Goal: Navigation & Orientation: Understand site structure

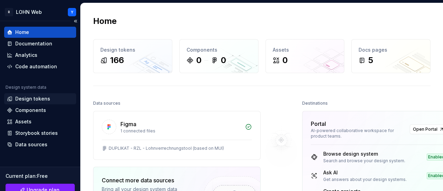
click at [29, 98] on div "Design tokens" at bounding box center [32, 98] width 35 height 7
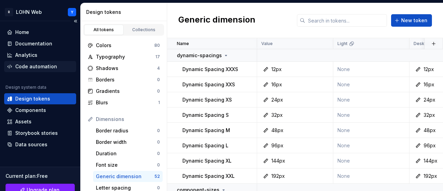
click at [45, 66] on div "Code automation" at bounding box center [36, 66] width 42 height 7
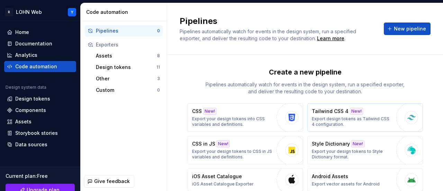
scroll to position [41, 0]
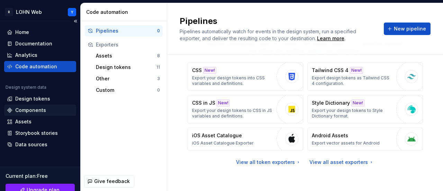
click at [41, 109] on div "Components" at bounding box center [30, 110] width 31 height 7
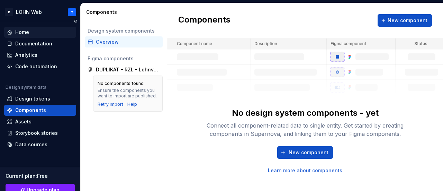
click at [23, 31] on div "Home" at bounding box center [22, 32] width 14 height 7
